Goal: Transaction & Acquisition: Purchase product/service

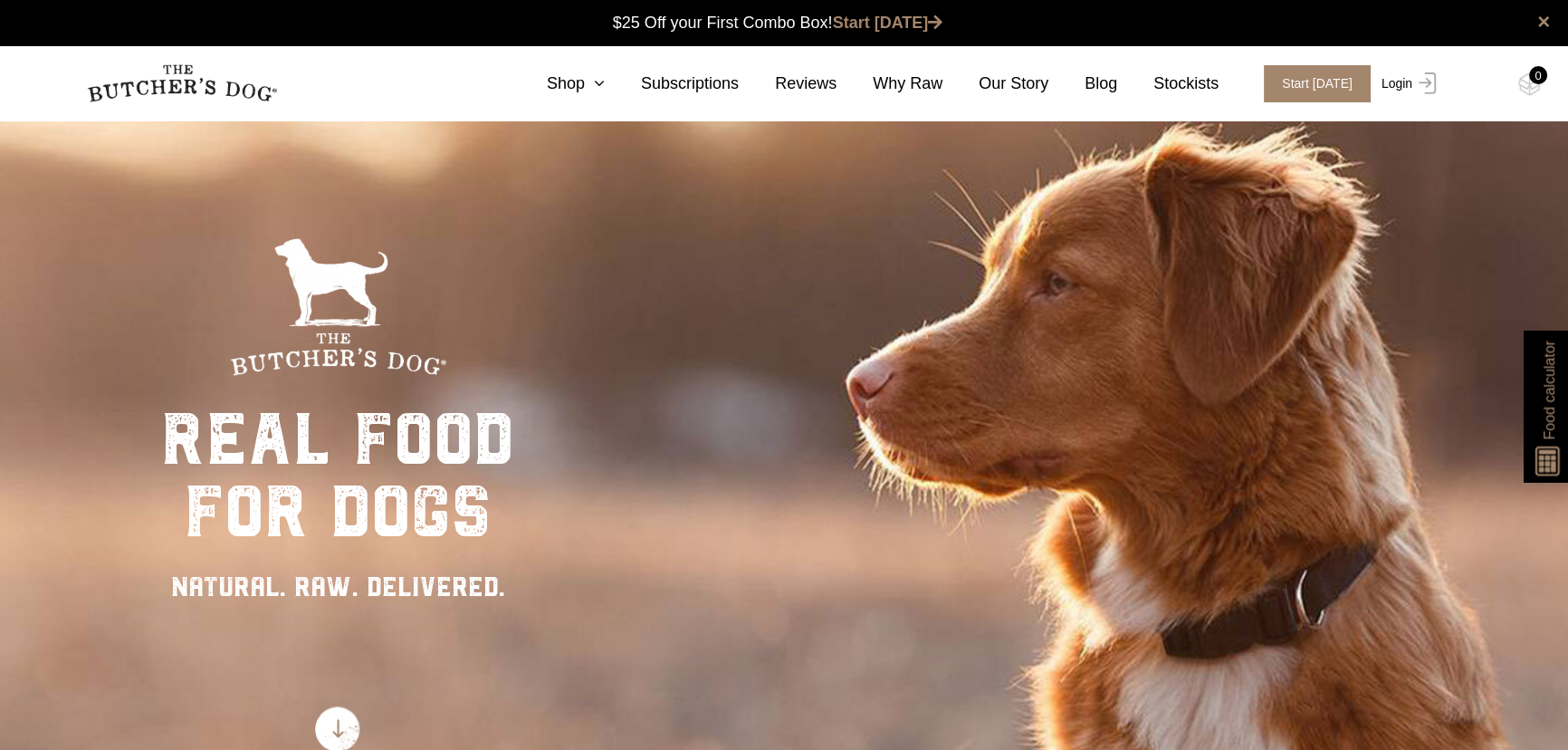
click at [1396, 84] on link "Login" at bounding box center [1406, 84] width 59 height 37
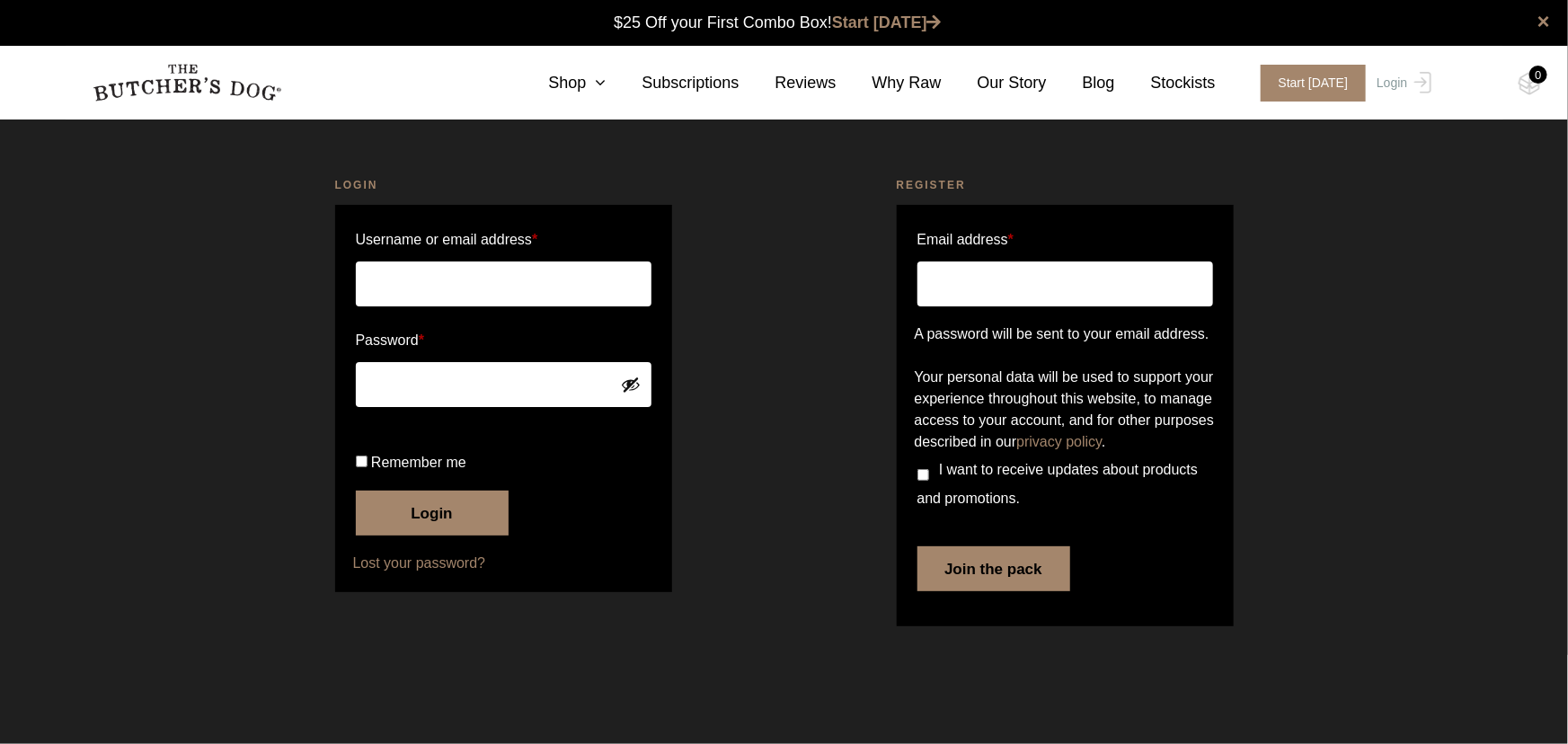
type input "Meeganhudy11"
click at [338, 387] on form "Username or email address * Meeganhudy11 Password * Remember me Login Lost your…" at bounding box center [504, 398] width 337 height 388
click at [426, 536] on button "Login" at bounding box center [432, 512] width 153 height 45
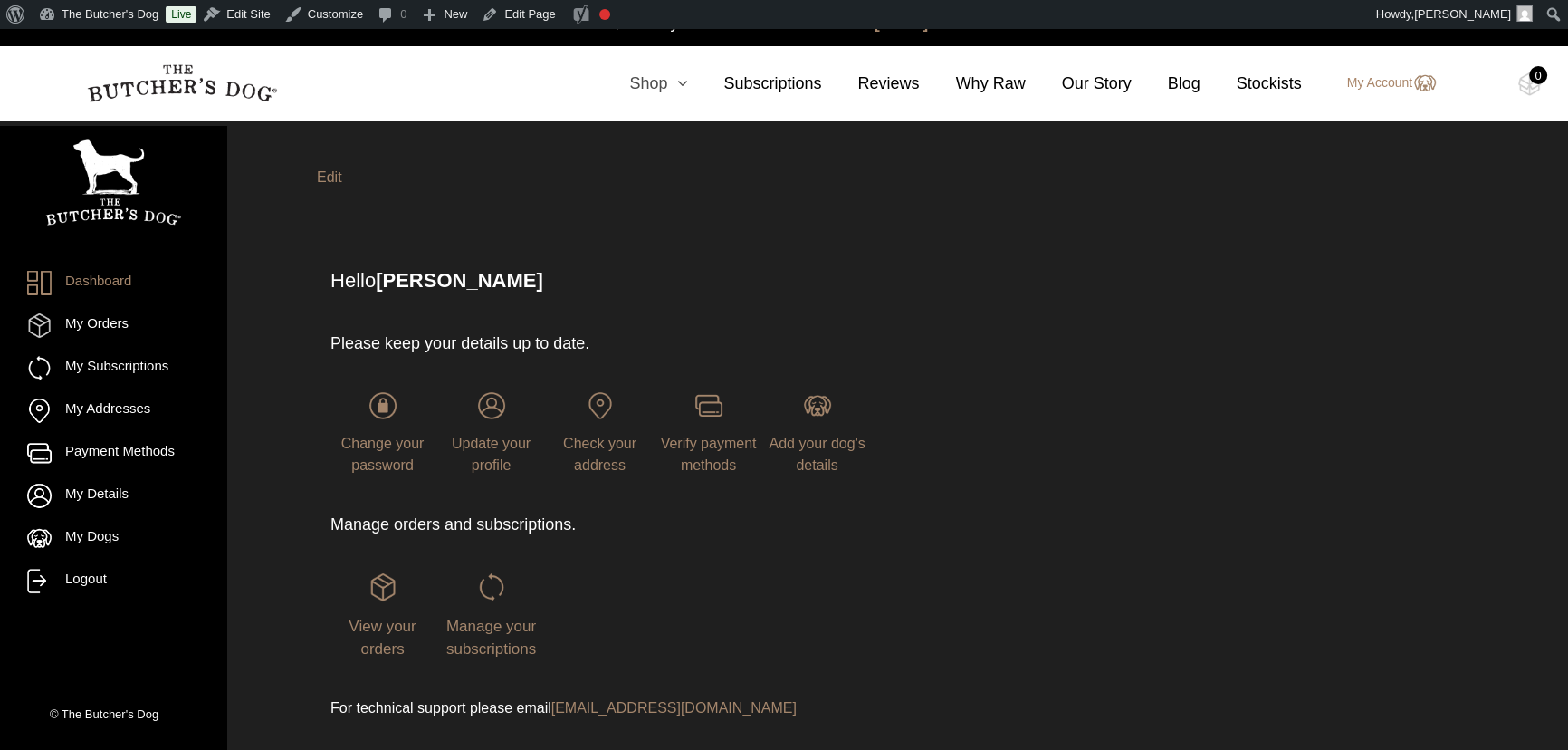
click at [683, 90] on icon at bounding box center [677, 83] width 20 height 17
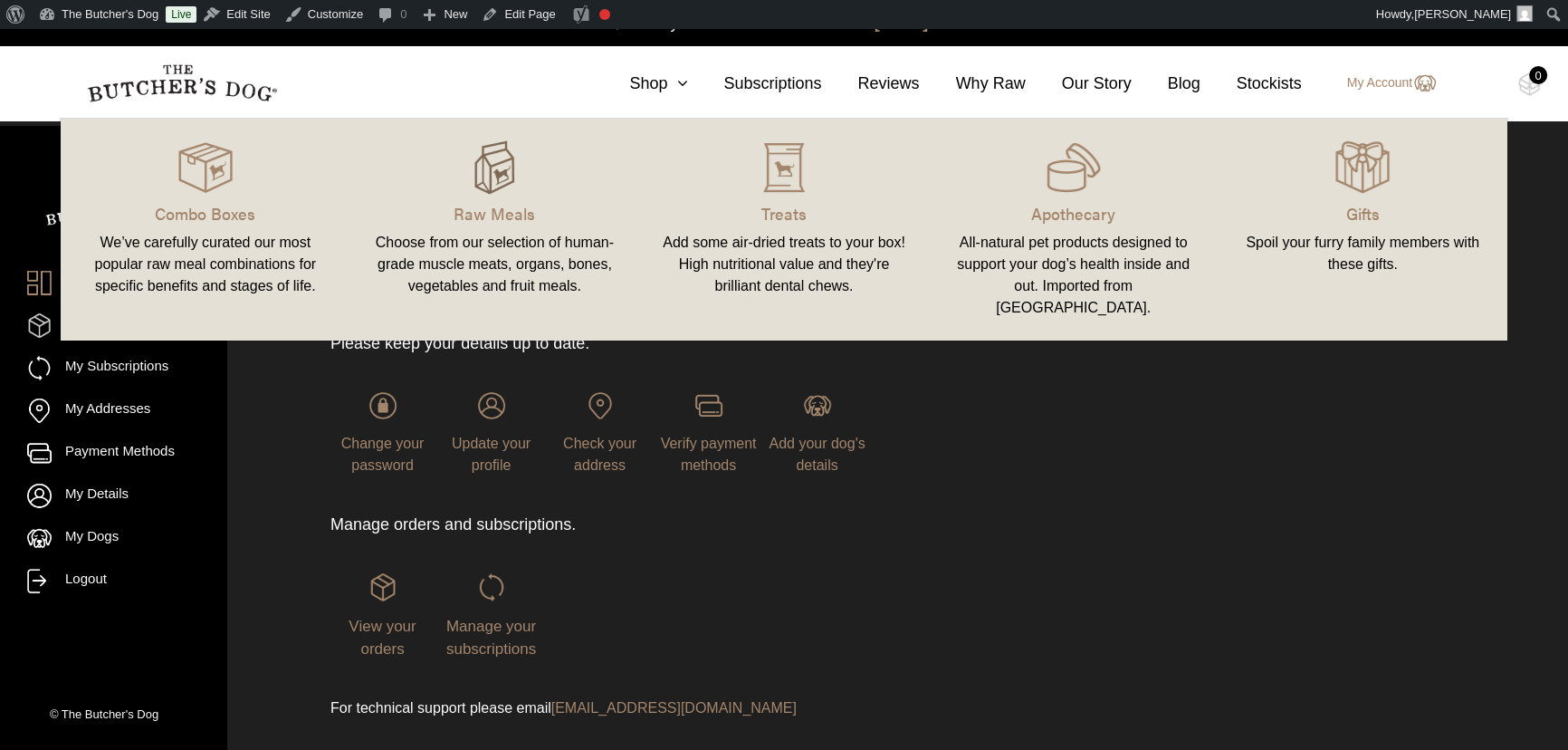
click at [499, 175] on img at bounding box center [494, 168] width 55 height 55
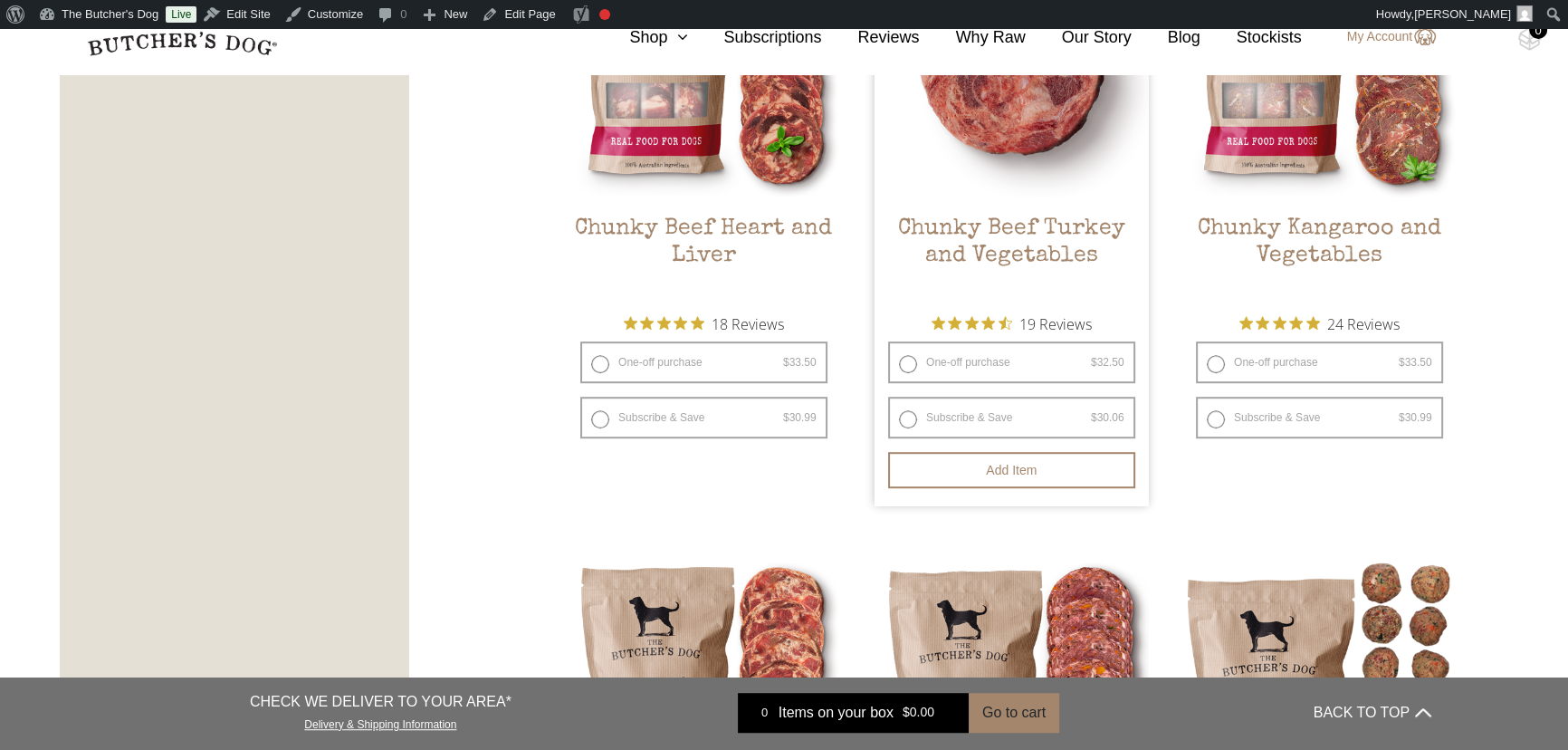
scroll to position [1234, 0]
click at [911, 363] on label "One-off purchase $ 32.50 — or subscribe and save 7.5%" at bounding box center [1011, 361] width 247 height 42
radio input "true"
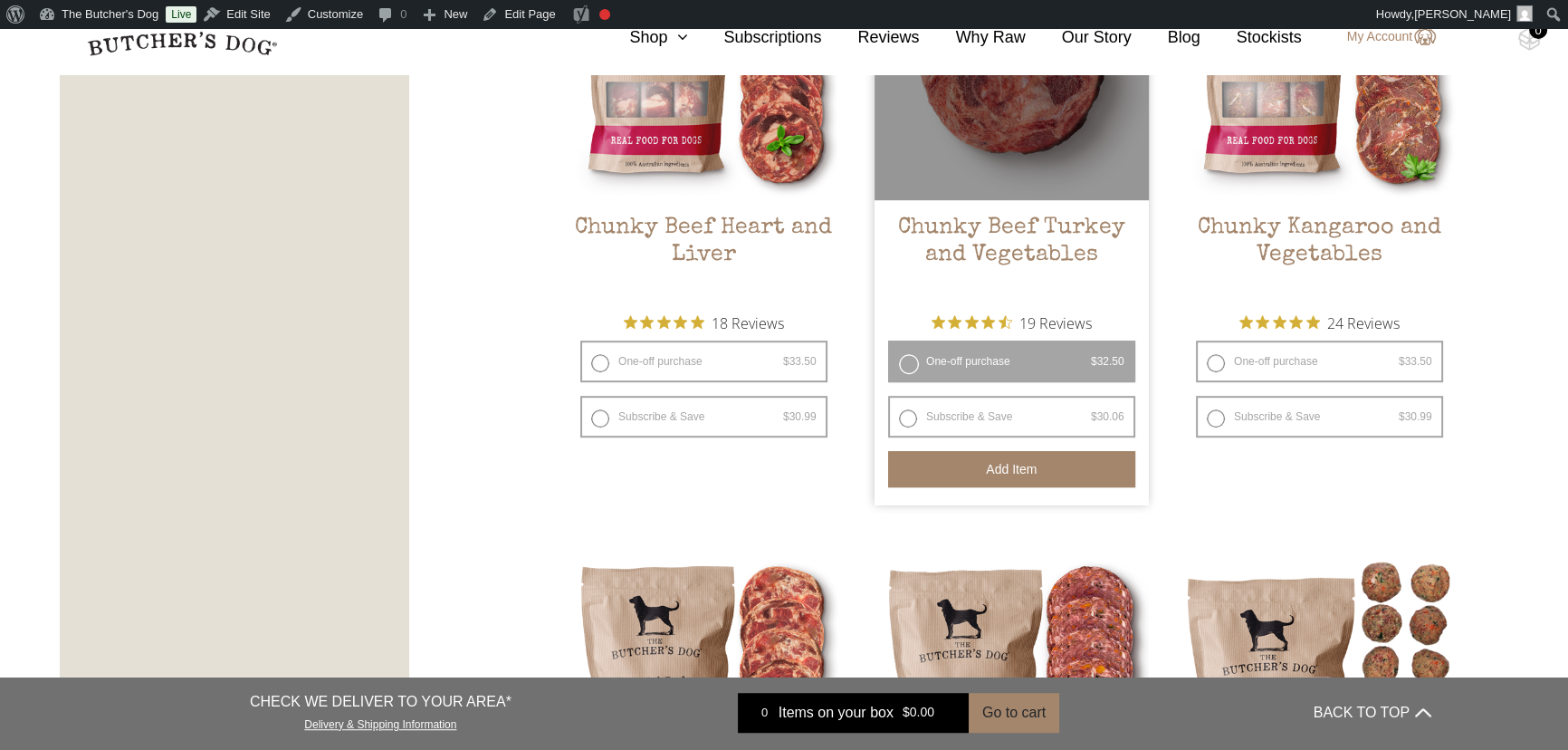
click at [1049, 467] on button "Add item" at bounding box center [1011, 469] width 247 height 36
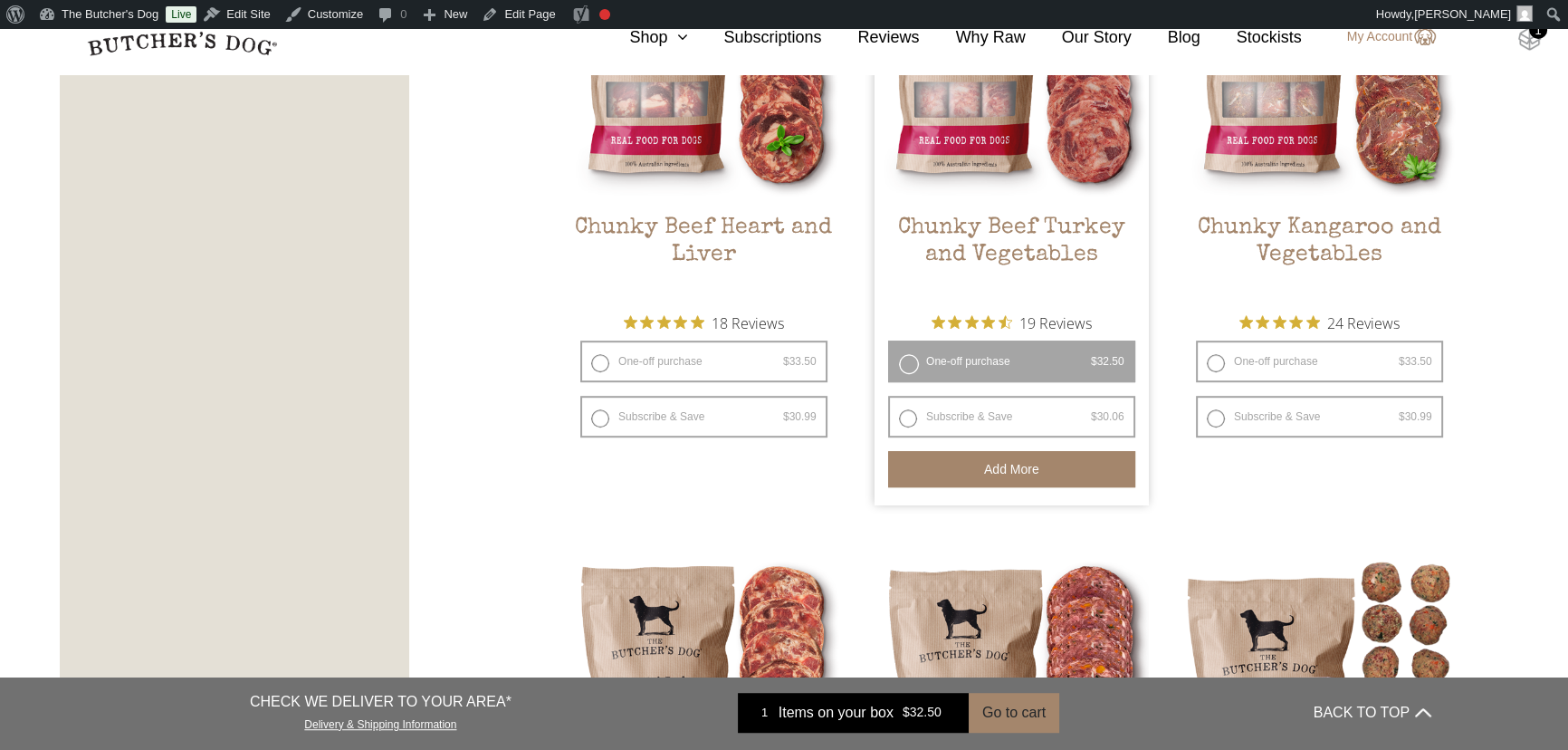
click at [1531, 42] on img at bounding box center [1529, 39] width 22 height 23
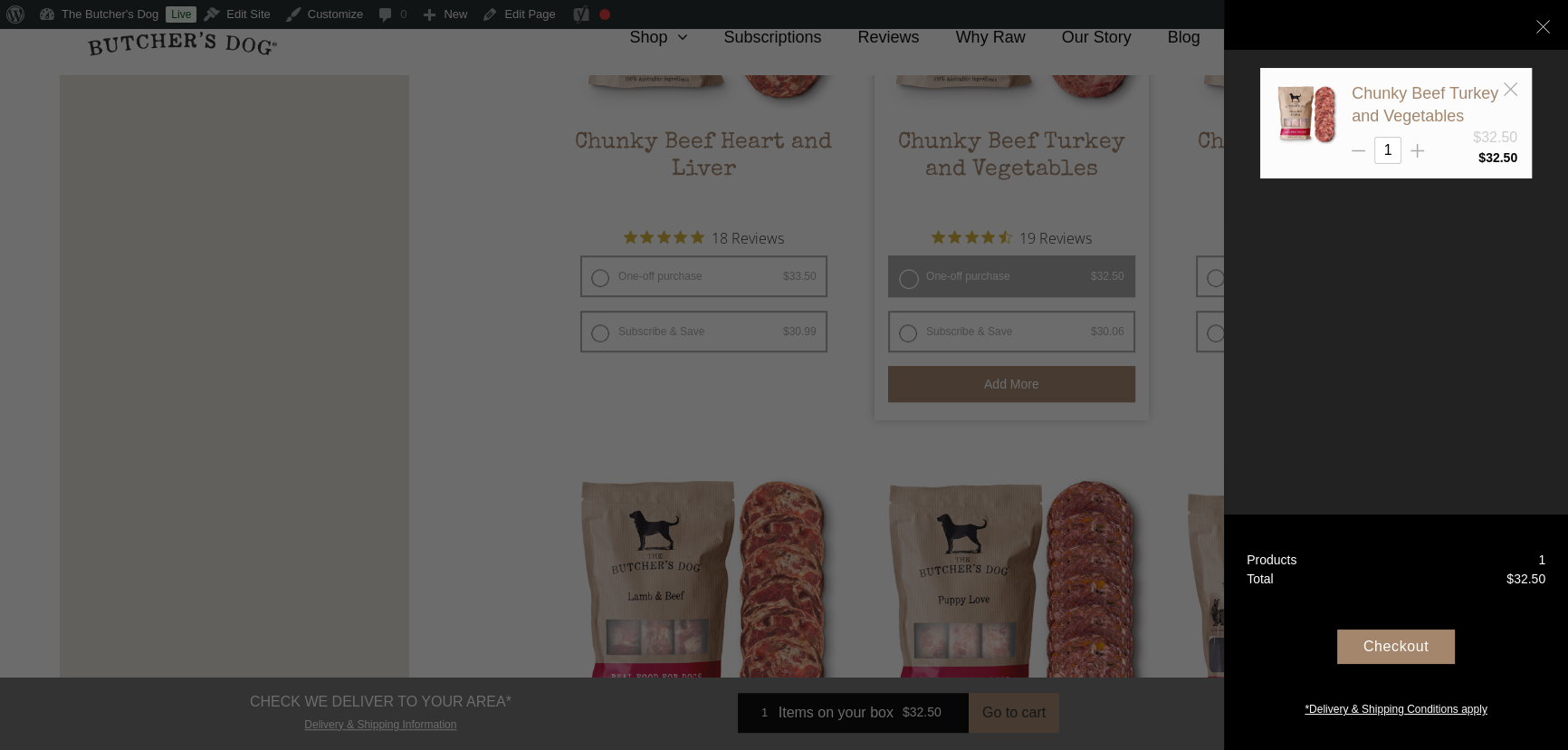
scroll to position [1398, 0]
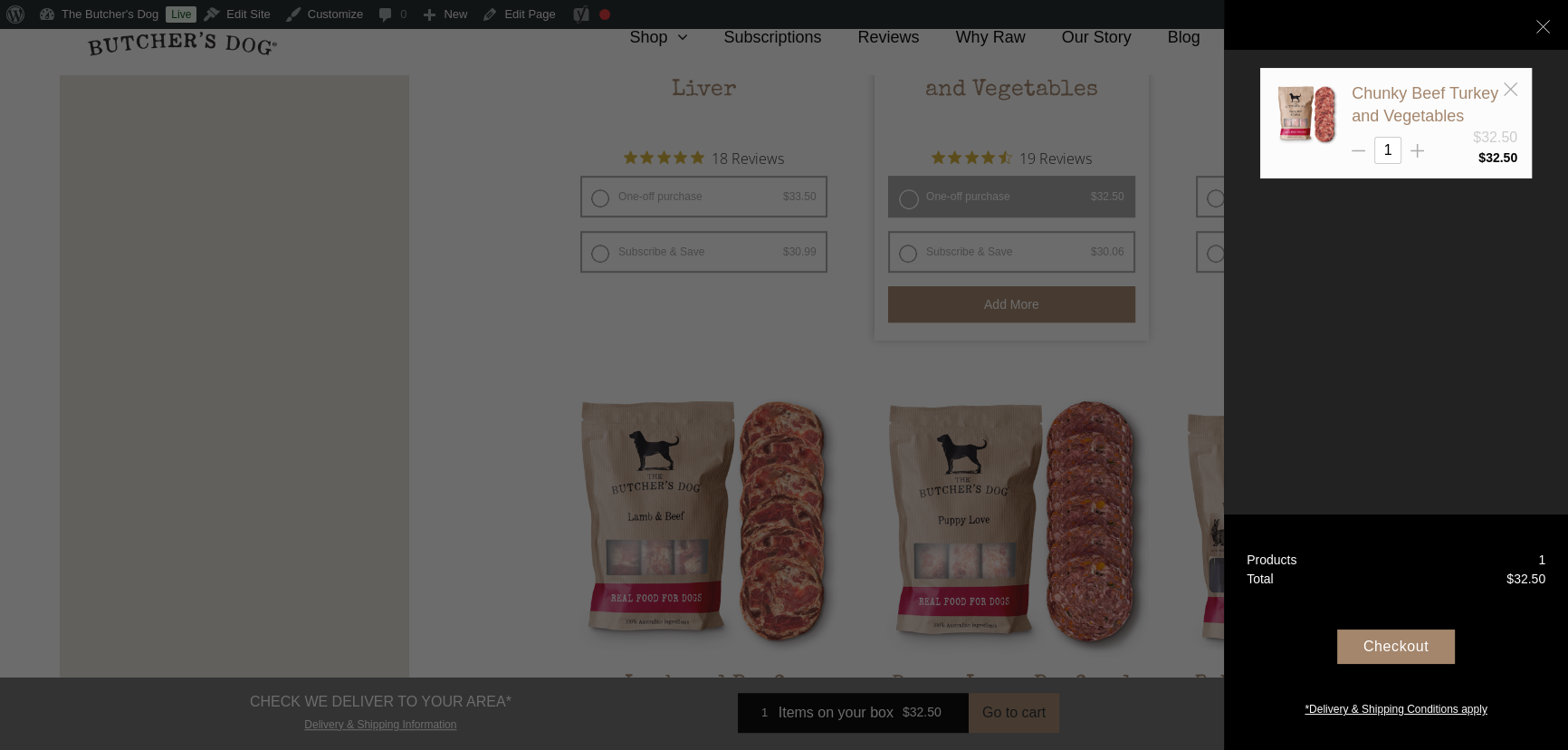
click at [1403, 639] on div "Checkout" at bounding box center [1395, 646] width 118 height 34
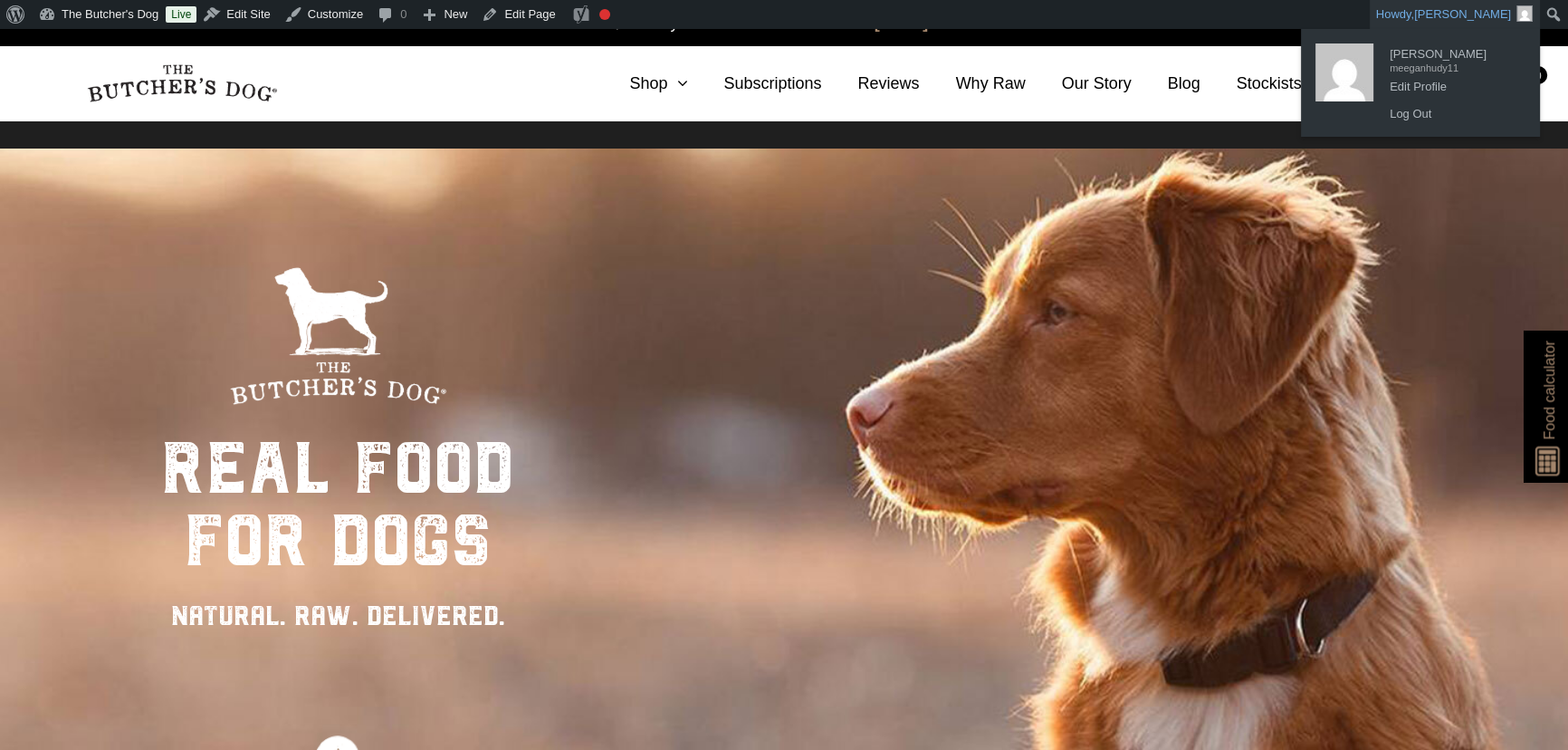
click at [1475, 13] on span "[PERSON_NAME]" at bounding box center [1462, 14] width 97 height 14
